Goal: Information Seeking & Learning: Find specific fact

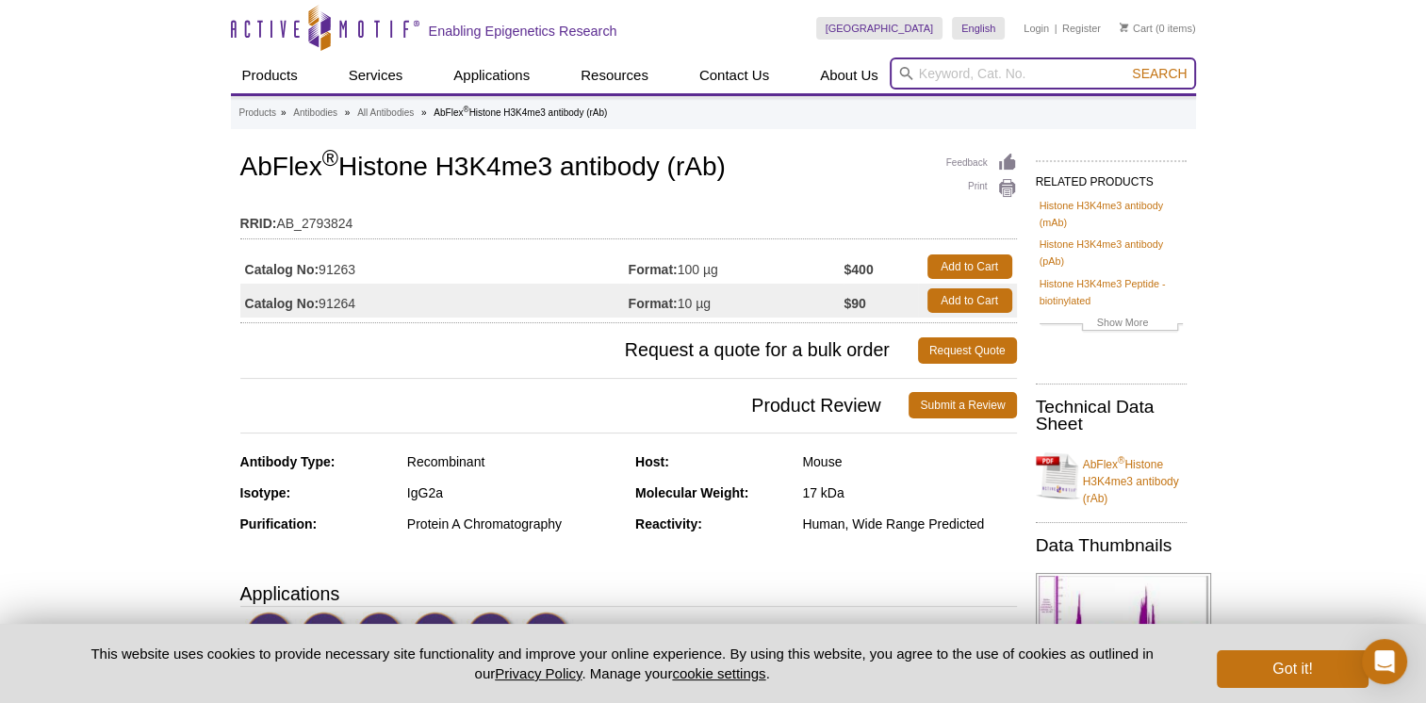
click at [937, 81] on input "search" at bounding box center [1043, 73] width 306 height 32
type input "40938"
click at [1126, 65] on button "Search" at bounding box center [1159, 73] width 66 height 17
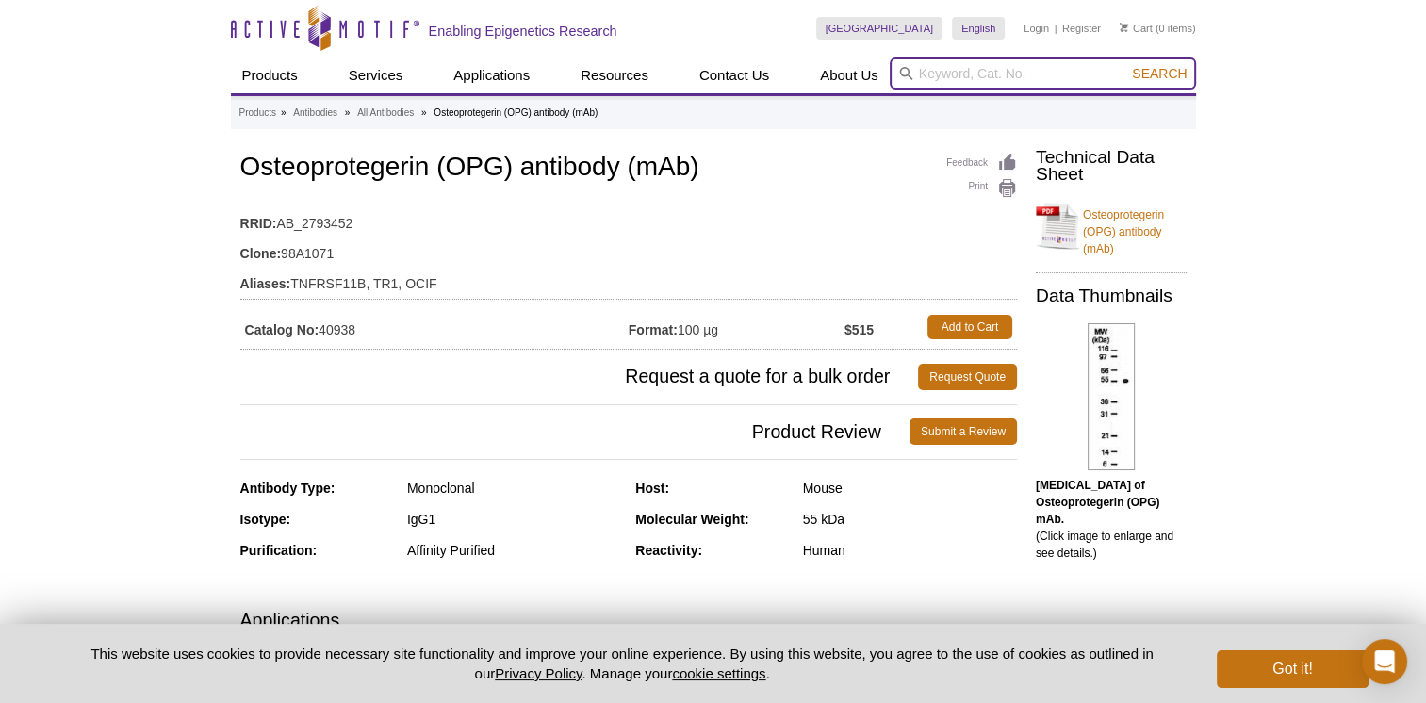
click at [930, 72] on input "search" at bounding box center [1043, 73] width 306 height 32
type input "91263"
click at [1126, 65] on button "Search" at bounding box center [1159, 73] width 66 height 17
